Goal: Information Seeking & Learning: Learn about a topic

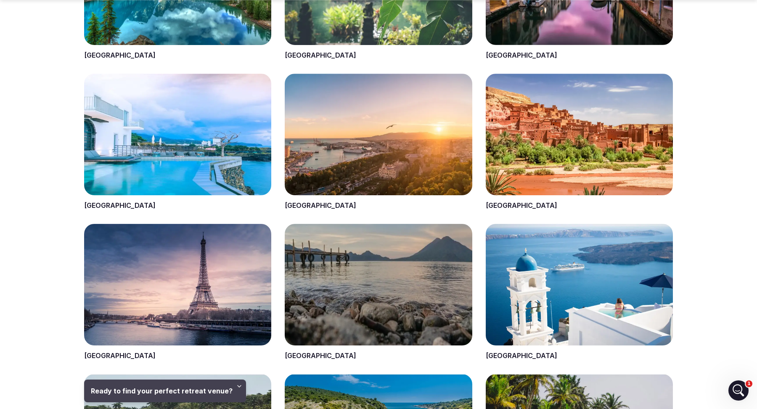
click at [100, 203] on span at bounding box center [177, 142] width 187 height 137
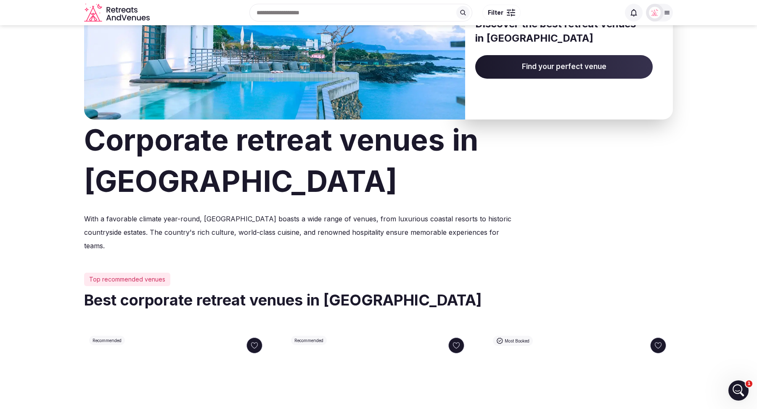
scroll to position [96, 0]
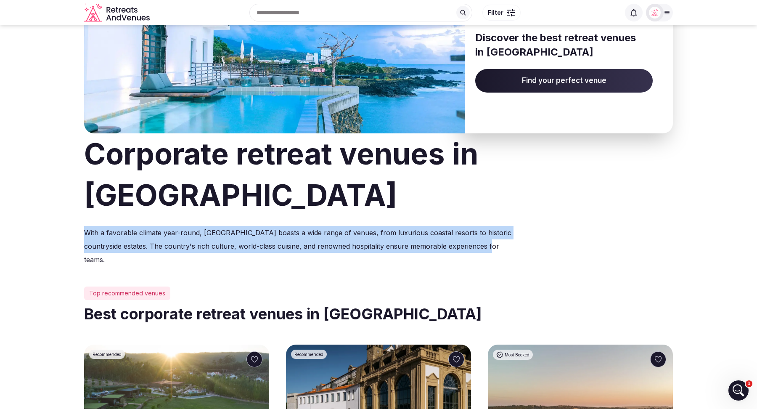
drag, startPoint x: 483, startPoint y: 205, endPoint x: 82, endPoint y: 188, distance: 401.3
copy p "With a favorable climate year-round, [GEOGRAPHIC_DATA] boasts a wide range of v…"
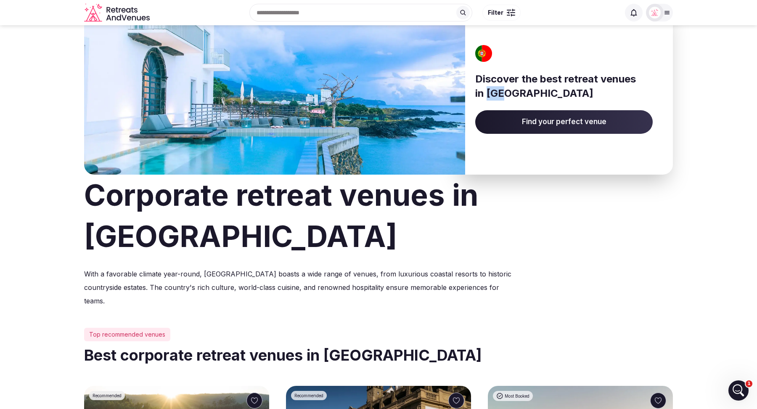
scroll to position [0, 0]
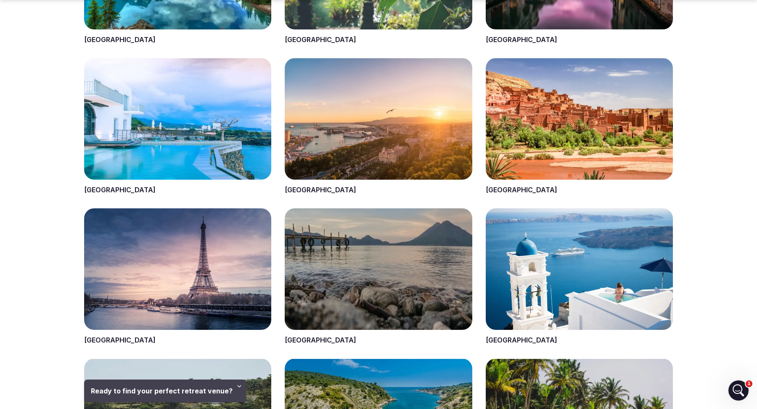
scroll to position [770, 0]
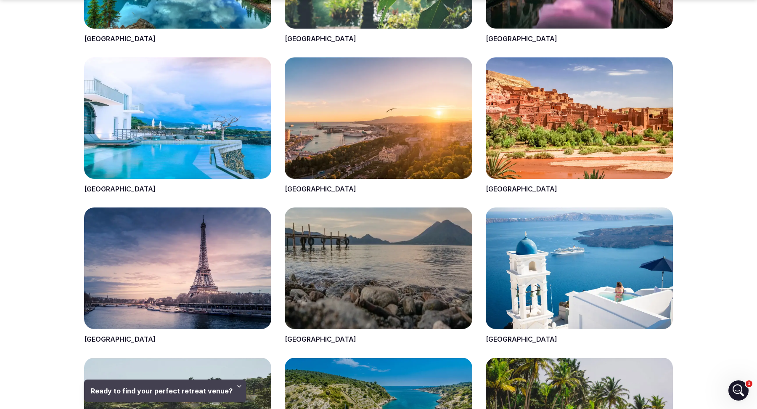
click at [296, 187] on span at bounding box center [378, 125] width 187 height 137
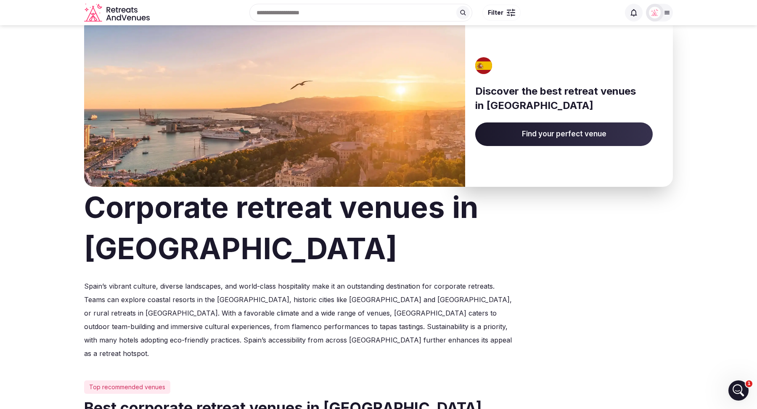
scroll to position [58, 0]
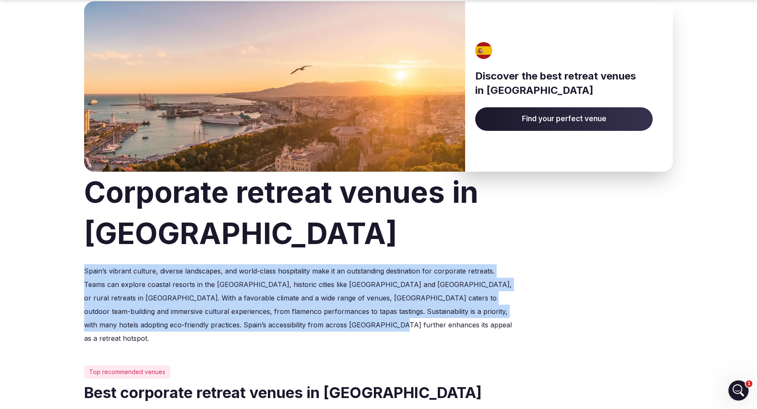
drag, startPoint x: 350, startPoint y: 283, endPoint x: 80, endPoint y: 232, distance: 274.9
copy p "Spain’s vibrant culture, diverse landscapes, and world-class hospitality make i…"
click at [379, 286] on p "Spain’s vibrant culture, diverse landscapes, and world-class hospitality make i…" at bounding box center [299, 304] width 431 height 81
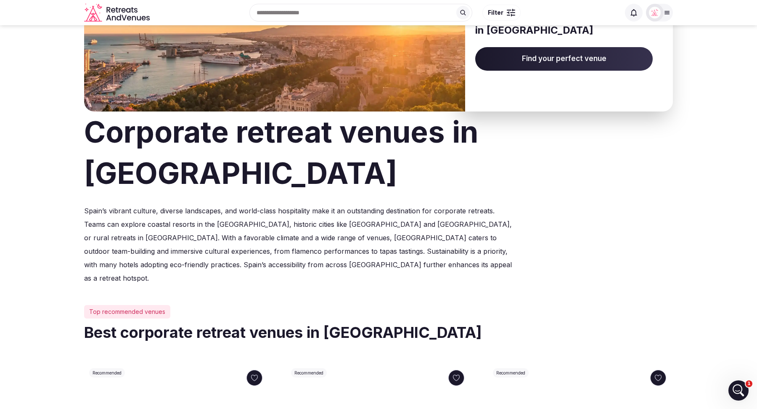
scroll to position [0, 0]
